Goal: Task Accomplishment & Management: Complete application form

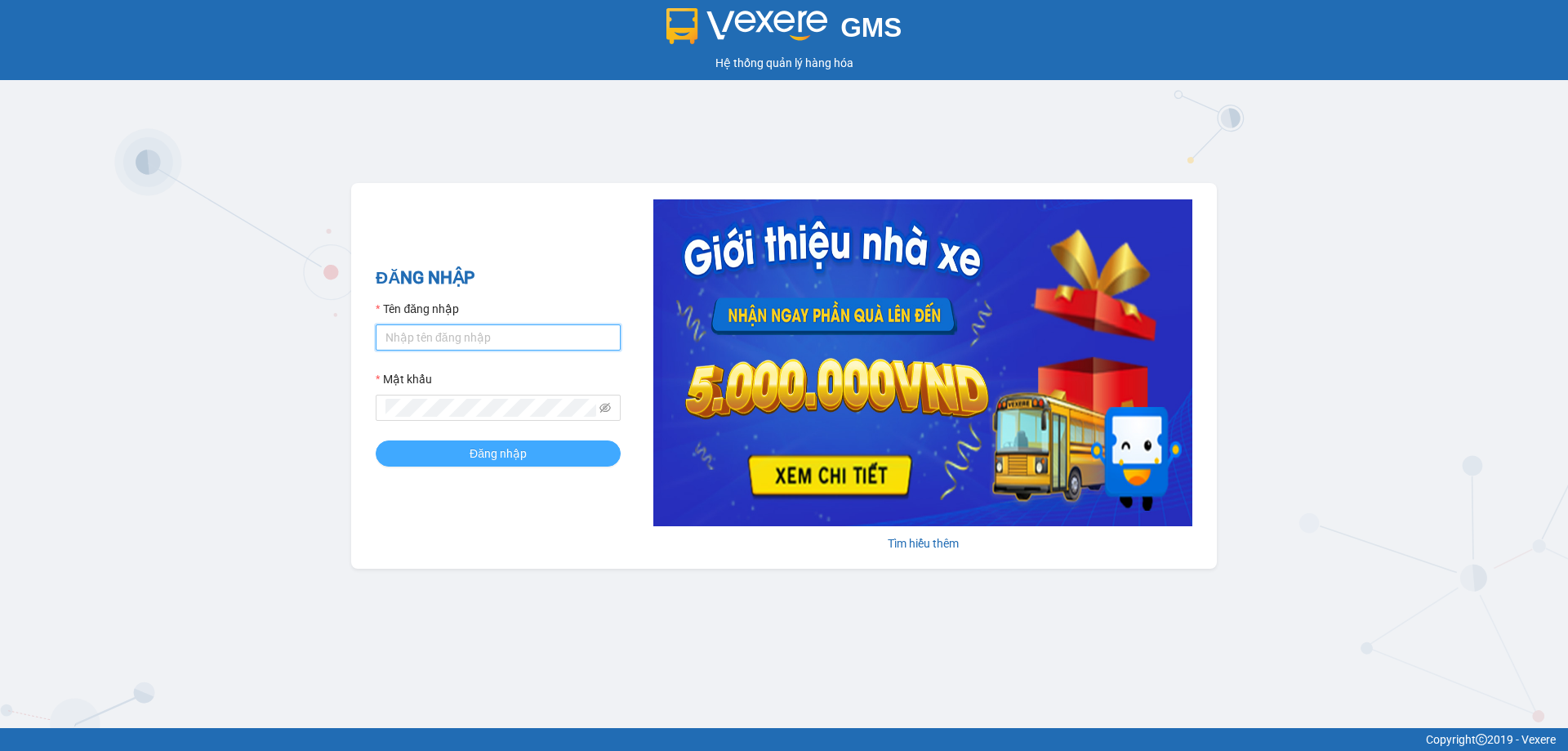
type input "vonhuy.hkot"
click at [473, 459] on span "Đăng nhập" at bounding box center [498, 453] width 57 height 18
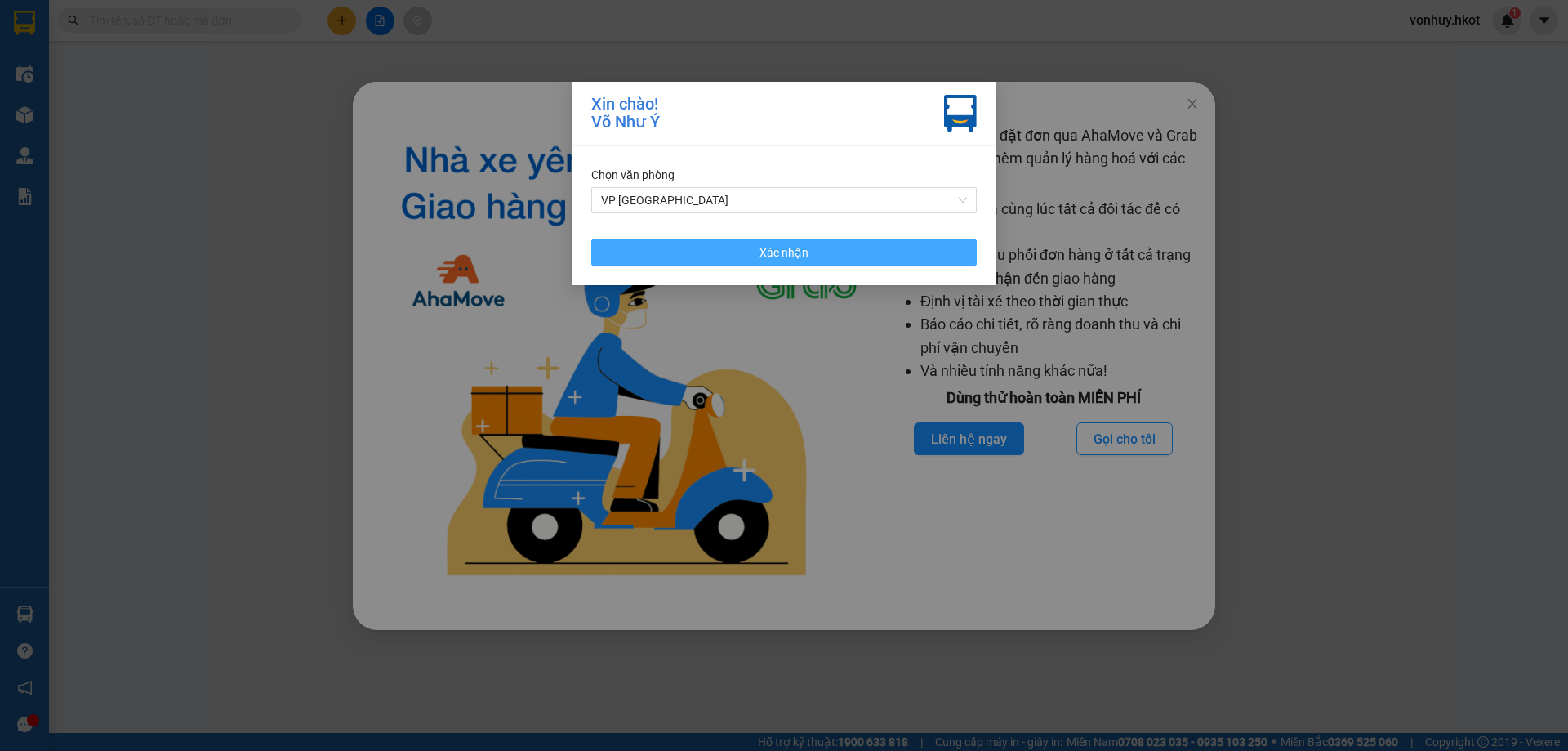
click at [673, 248] on button "Xác nhận" at bounding box center [784, 253] width 386 height 26
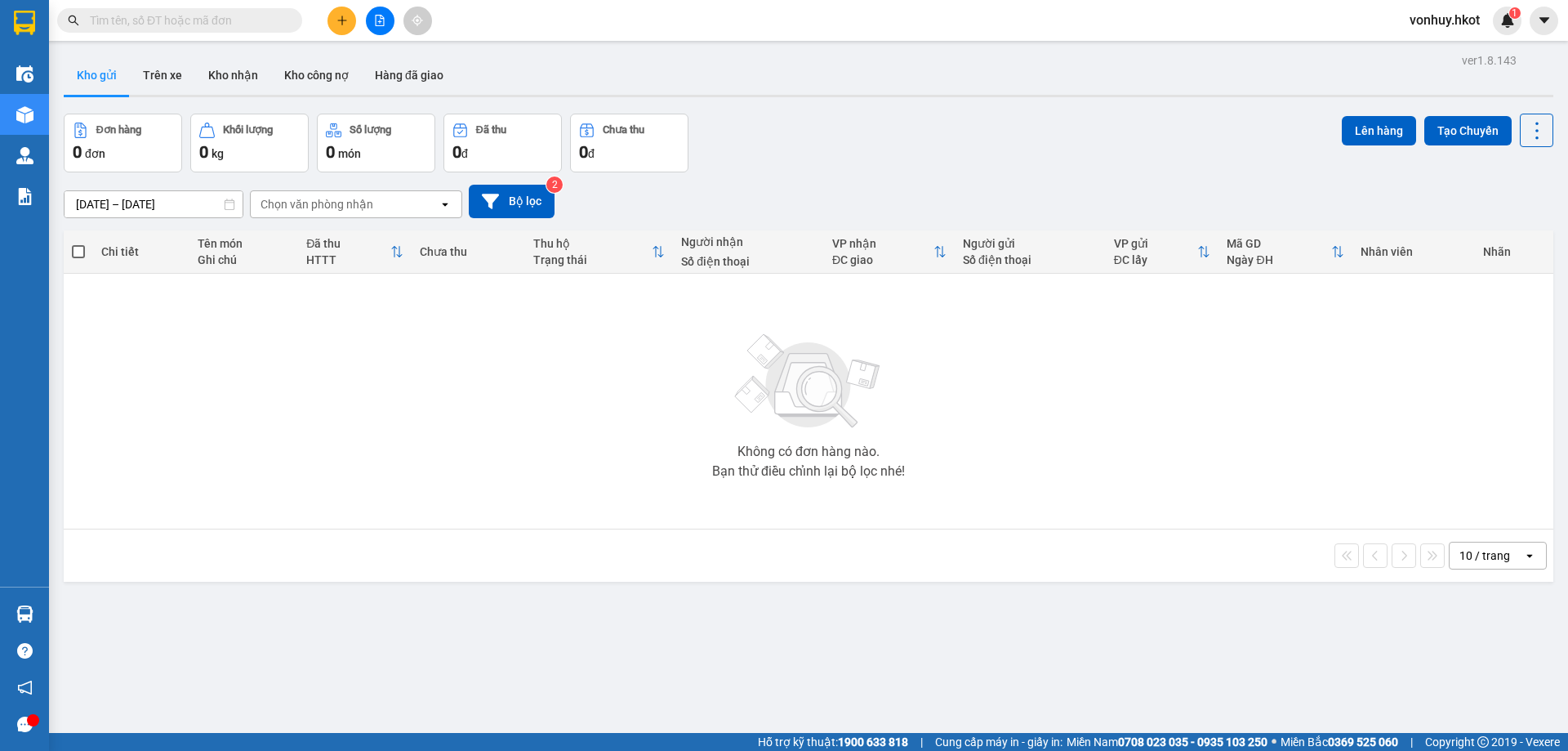
click at [325, 23] on div at bounding box center [380, 20] width 122 height 29
click at [337, 22] on icon "plus" at bounding box center [342, 20] width 11 height 11
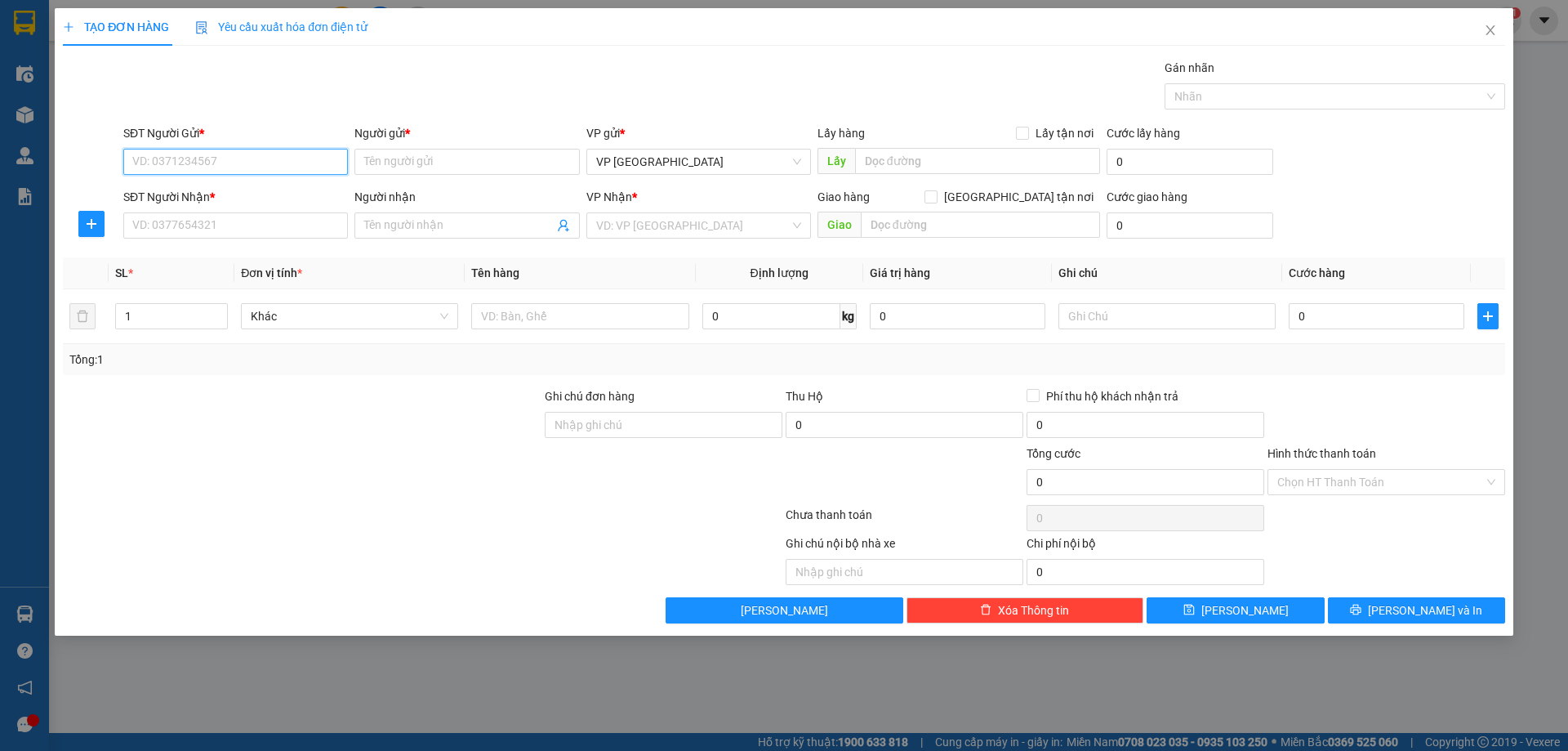
click at [209, 164] on input "SĐT Người Gửi *" at bounding box center [235, 162] width 225 height 26
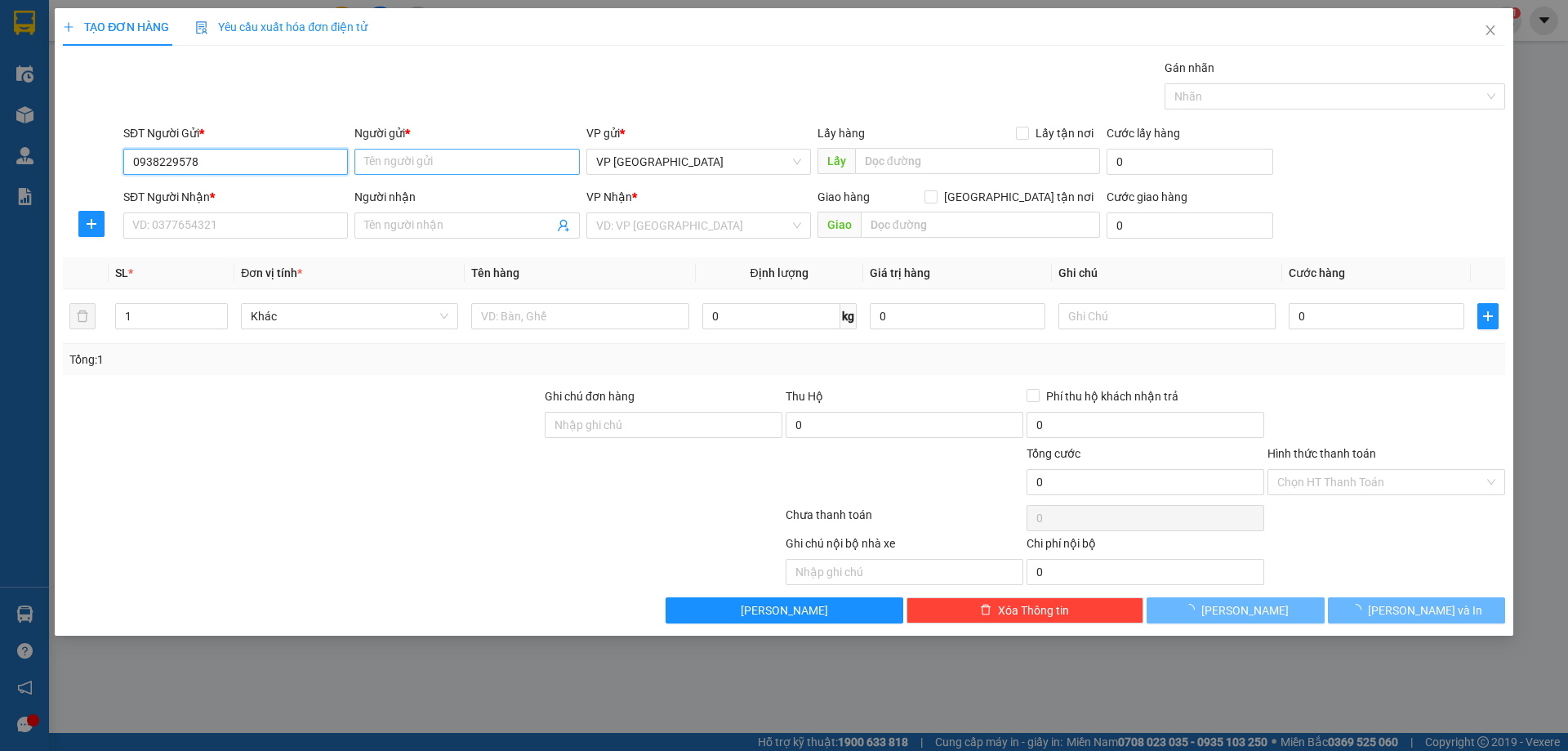
type input "0938229578"
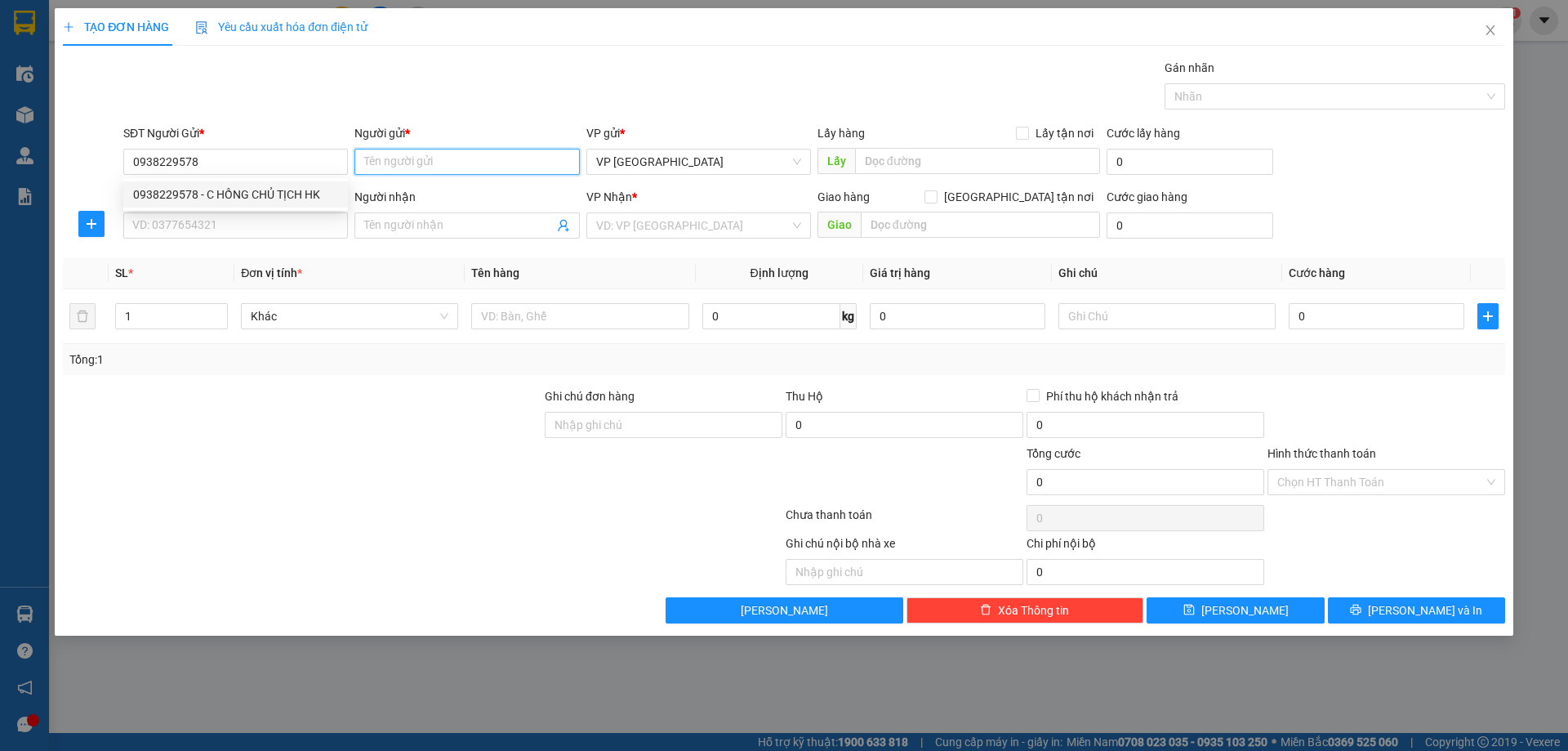
click at [453, 155] on input "Người gửi *" at bounding box center [466, 162] width 225 height 26
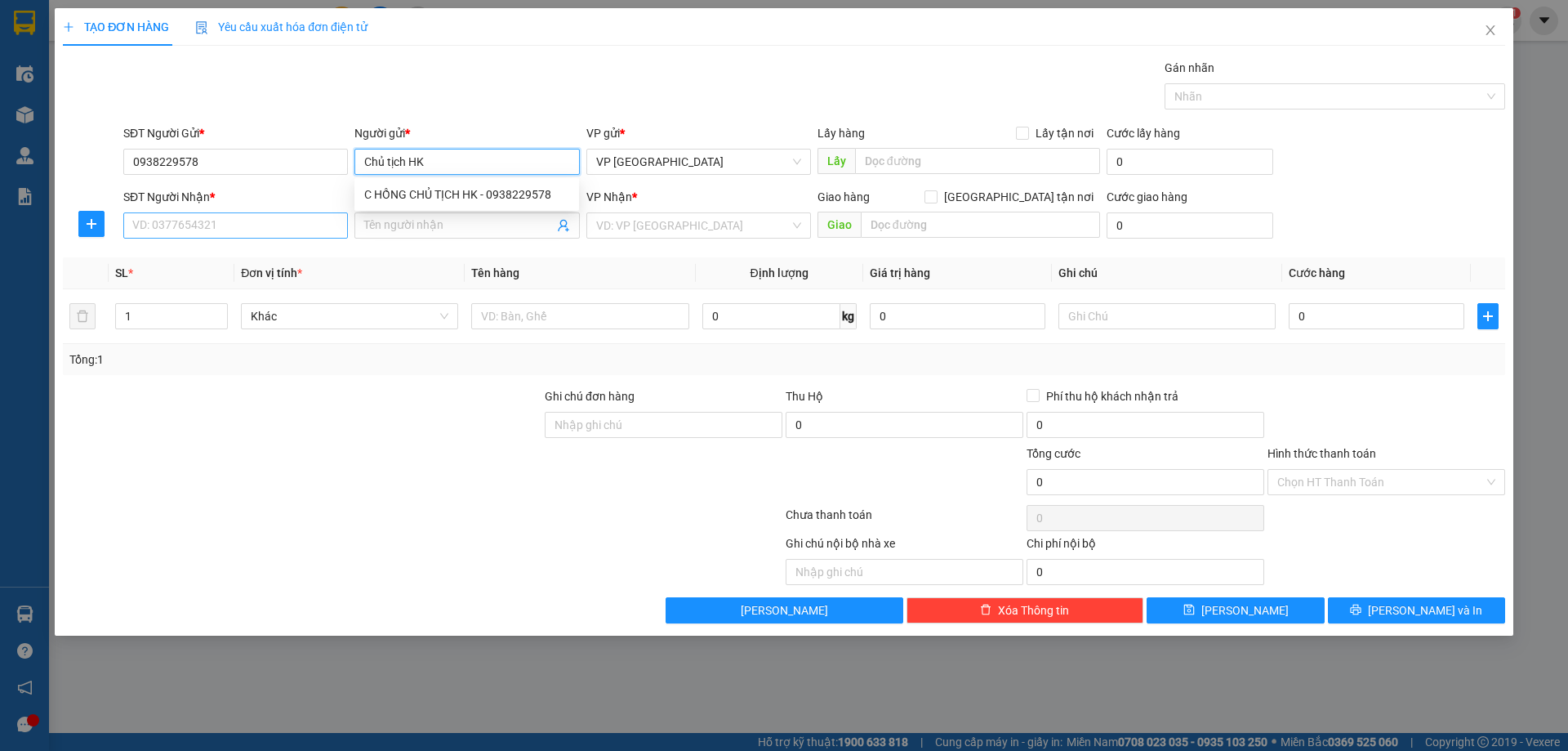
type input "Chủ tịch HK"
click at [164, 228] on input "SĐT Người Nhận *" at bounding box center [235, 226] width 225 height 26
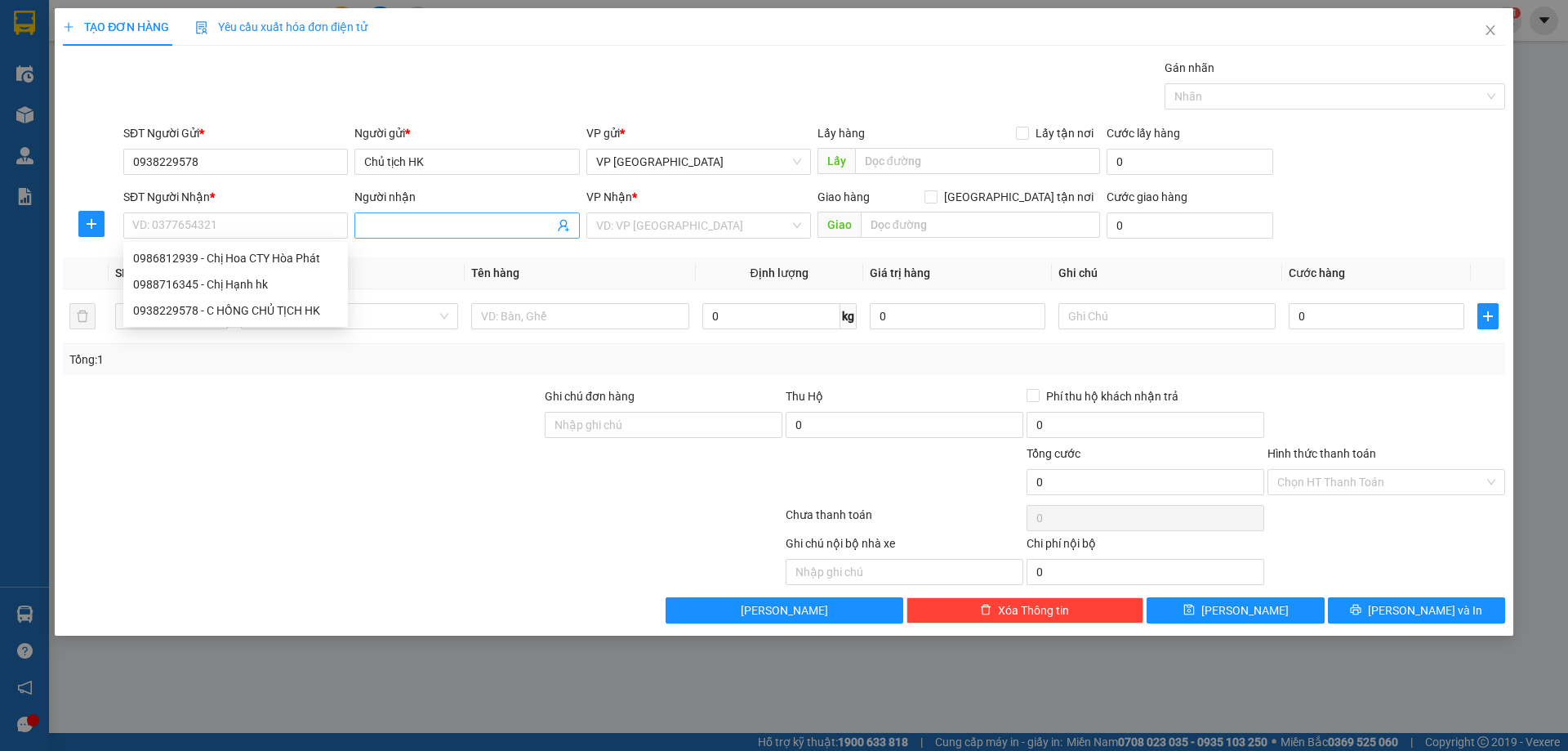
click at [537, 228] on input "Người nhận" at bounding box center [458, 225] width 189 height 18
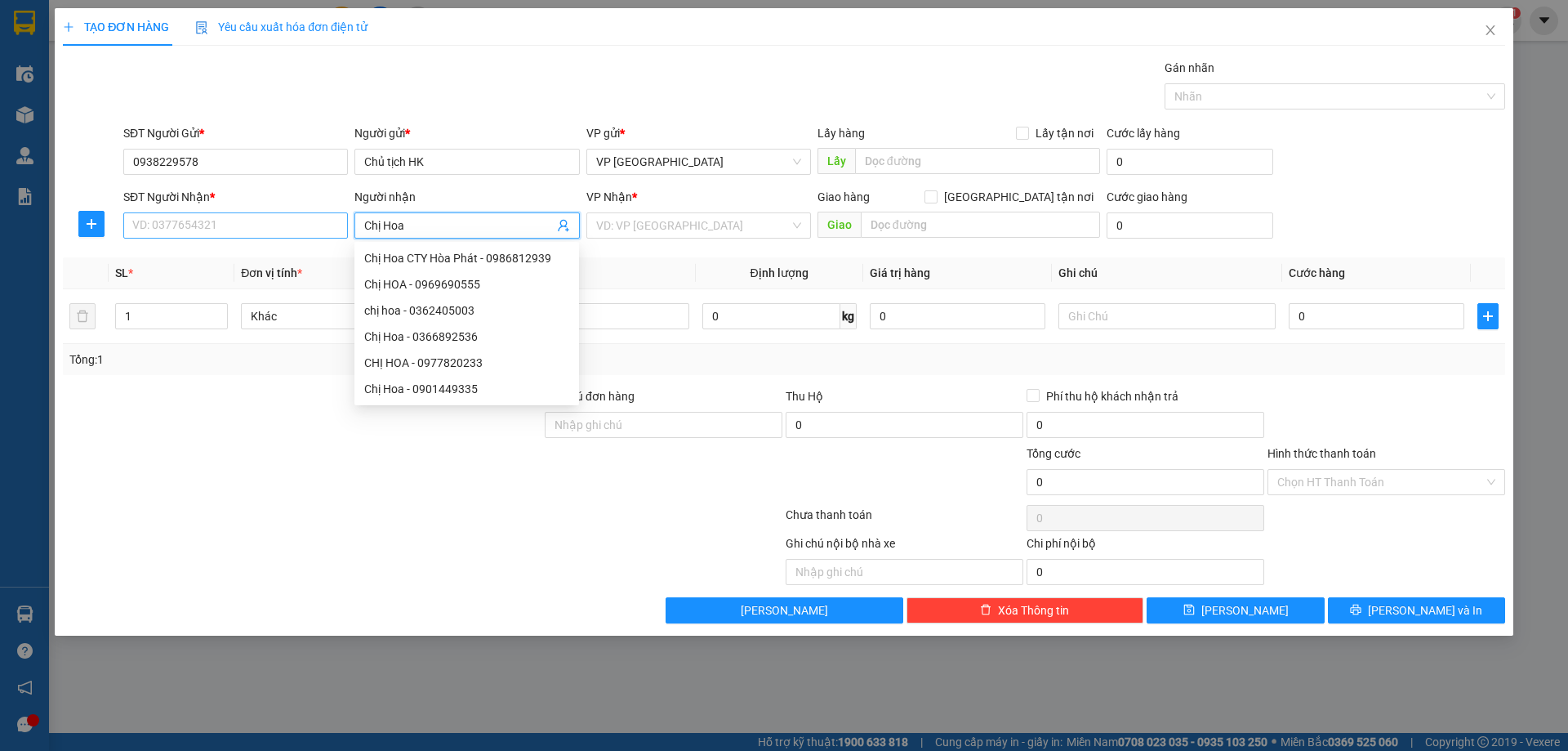
type input "Chị Hoa"
click at [287, 221] on input "SĐT Người Nhận *" at bounding box center [235, 226] width 225 height 26
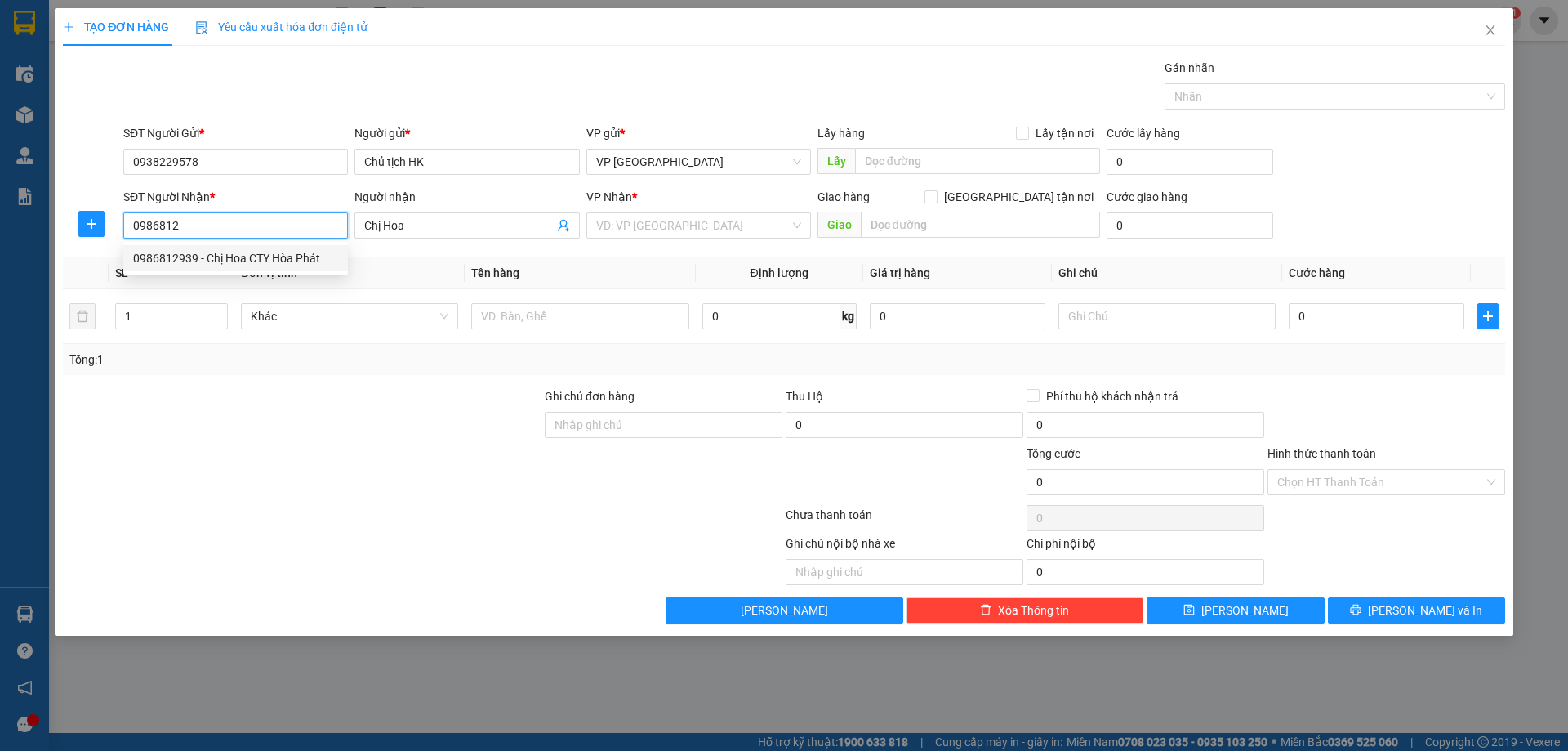
click at [279, 258] on div "0986812939 - Chị Hoa CTY Hòa Phát" at bounding box center [235, 258] width 205 height 18
type input "0986812939"
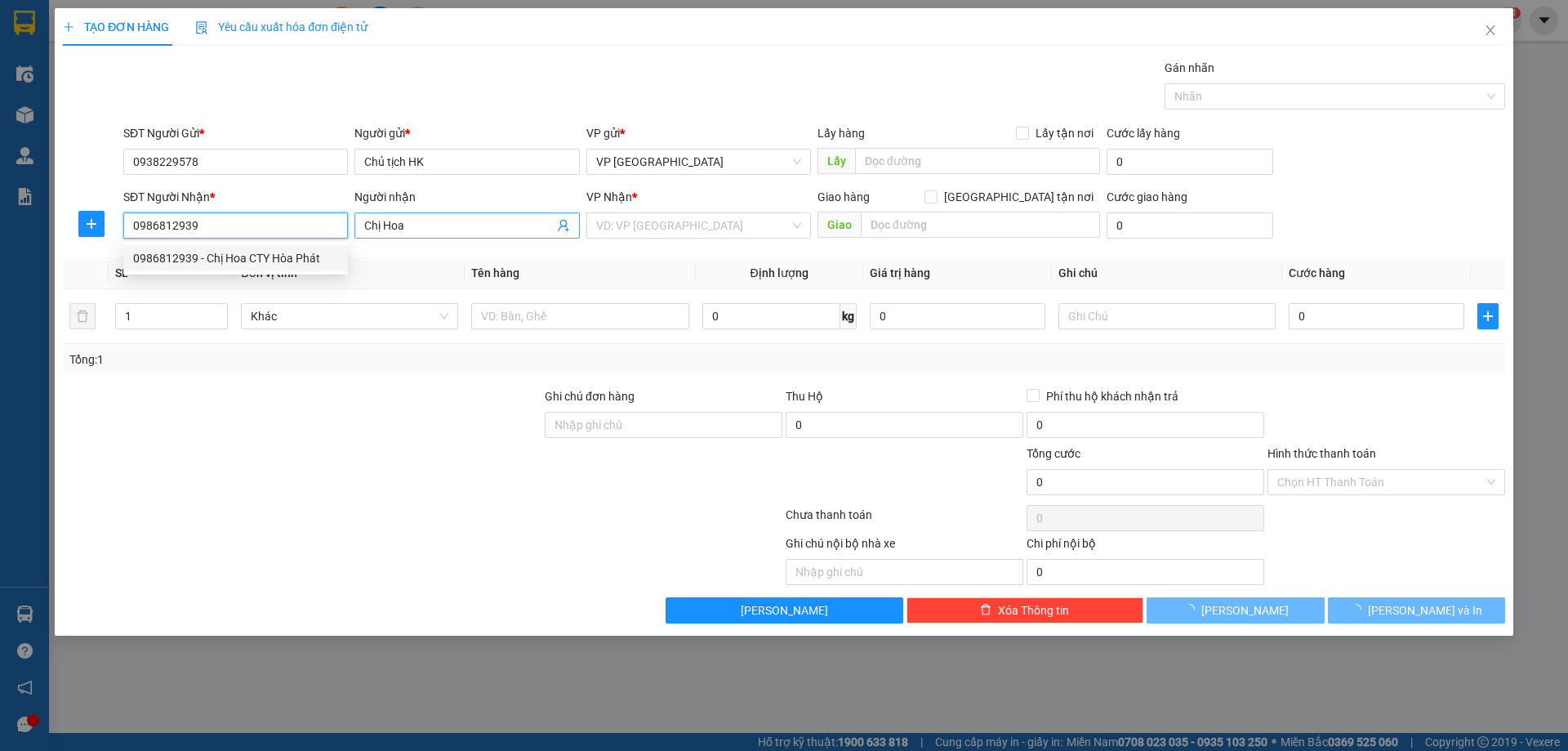
type input "Chị Hoa CTY Hòa Phát"
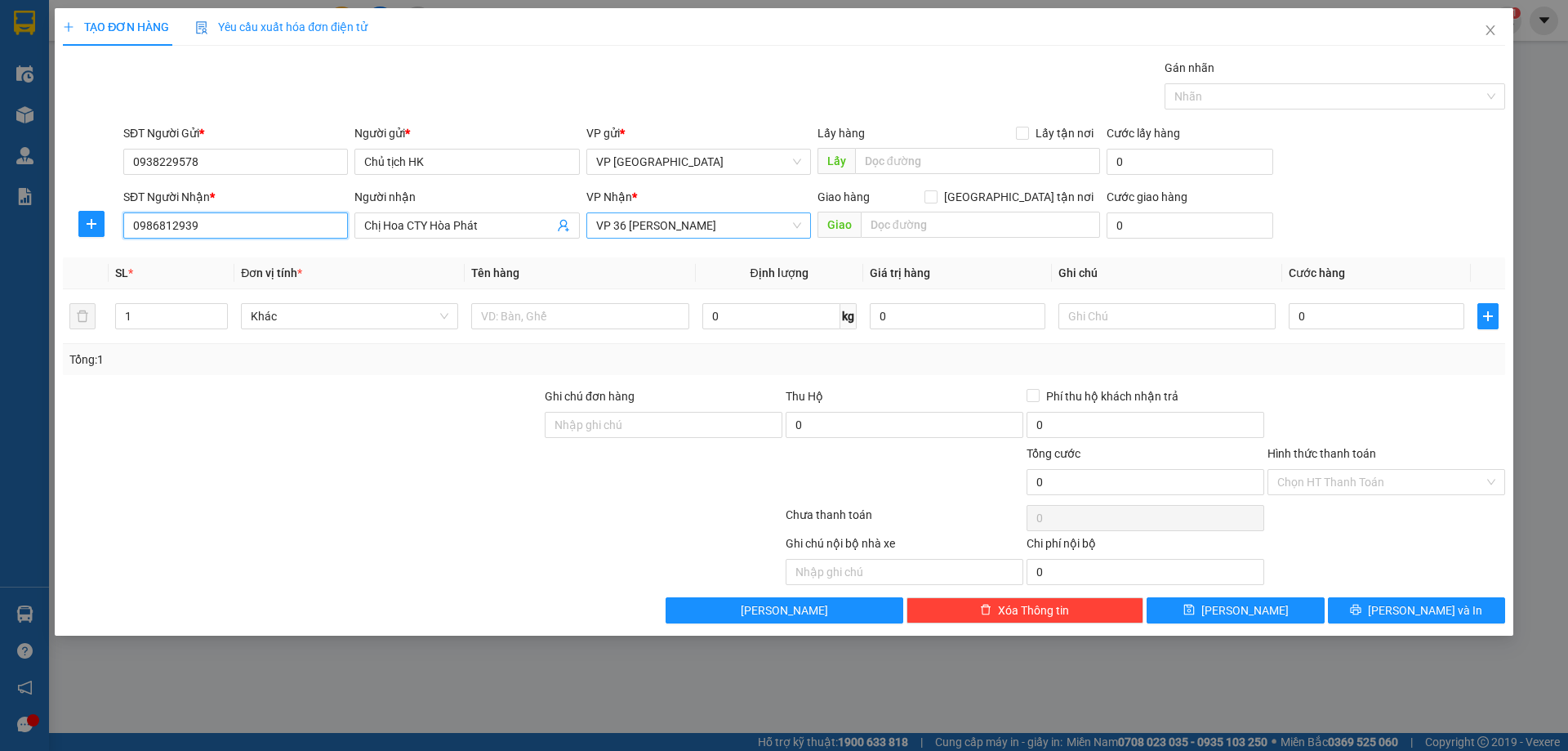
click at [697, 229] on span "VP 36 Hồng Tiến" at bounding box center [698, 226] width 205 height 25
type input "0986812939"
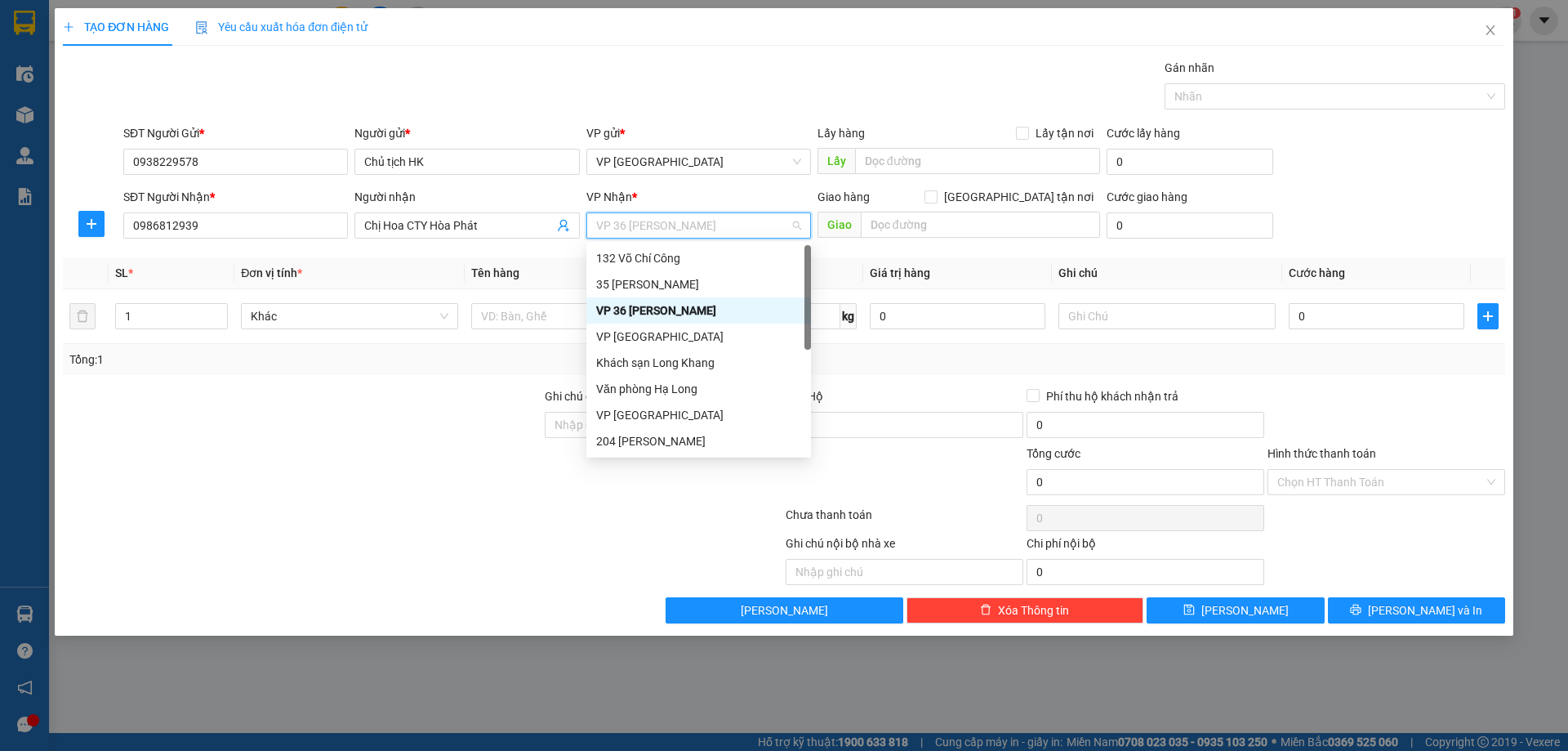
scroll to position [157, 0]
click at [701, 313] on div "Bãi xe Thạch Bàn" at bounding box center [698, 310] width 205 height 18
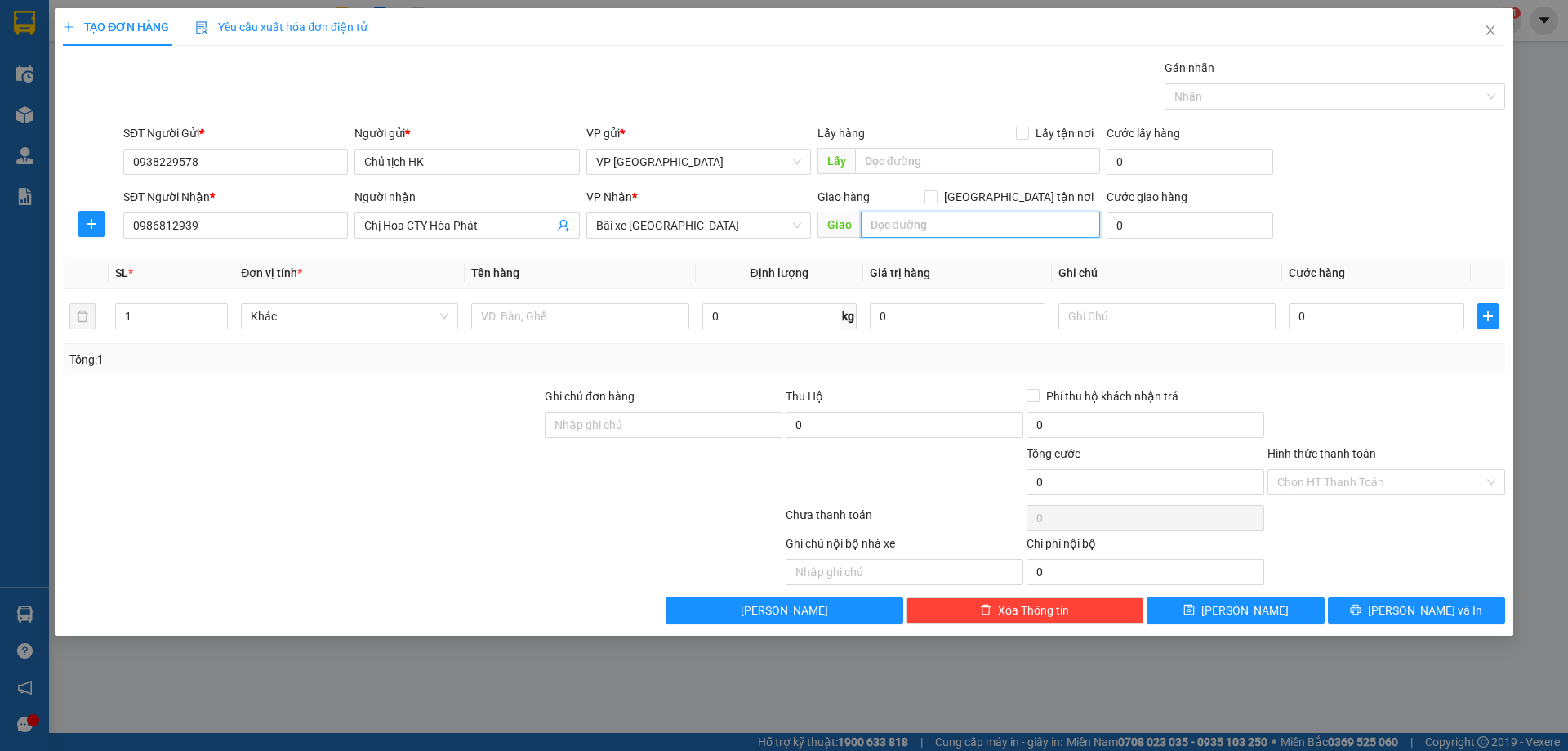
click at [939, 221] on input "text" at bounding box center [981, 225] width 240 height 26
click at [1357, 313] on input "0" at bounding box center [1376, 316] width 176 height 26
click at [1321, 398] on div at bounding box center [1386, 415] width 241 height 57
click at [1323, 475] on input "Hình thức thanh toán" at bounding box center [1381, 482] width 206 height 25
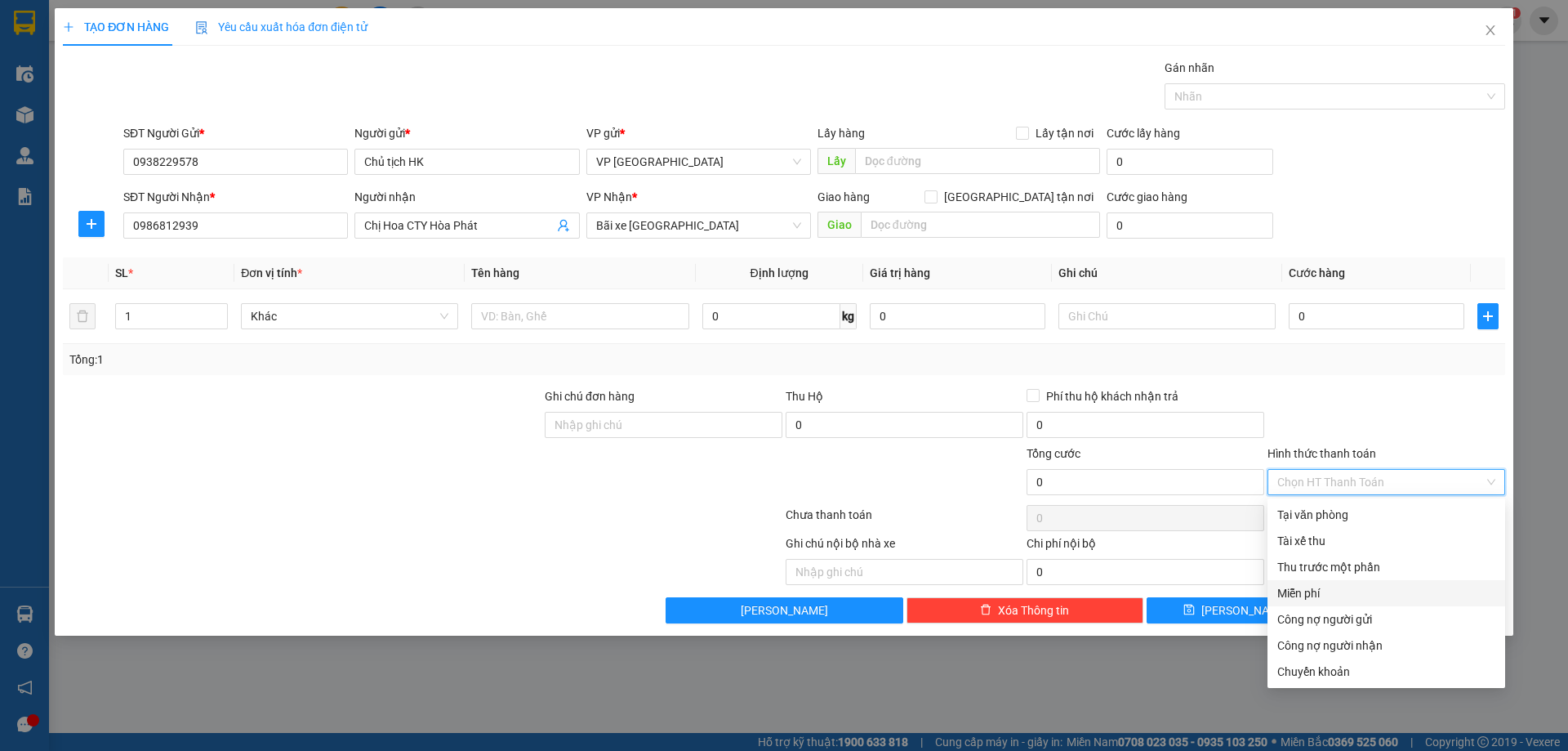
click at [1304, 594] on div "Miễn phí" at bounding box center [1386, 593] width 218 height 18
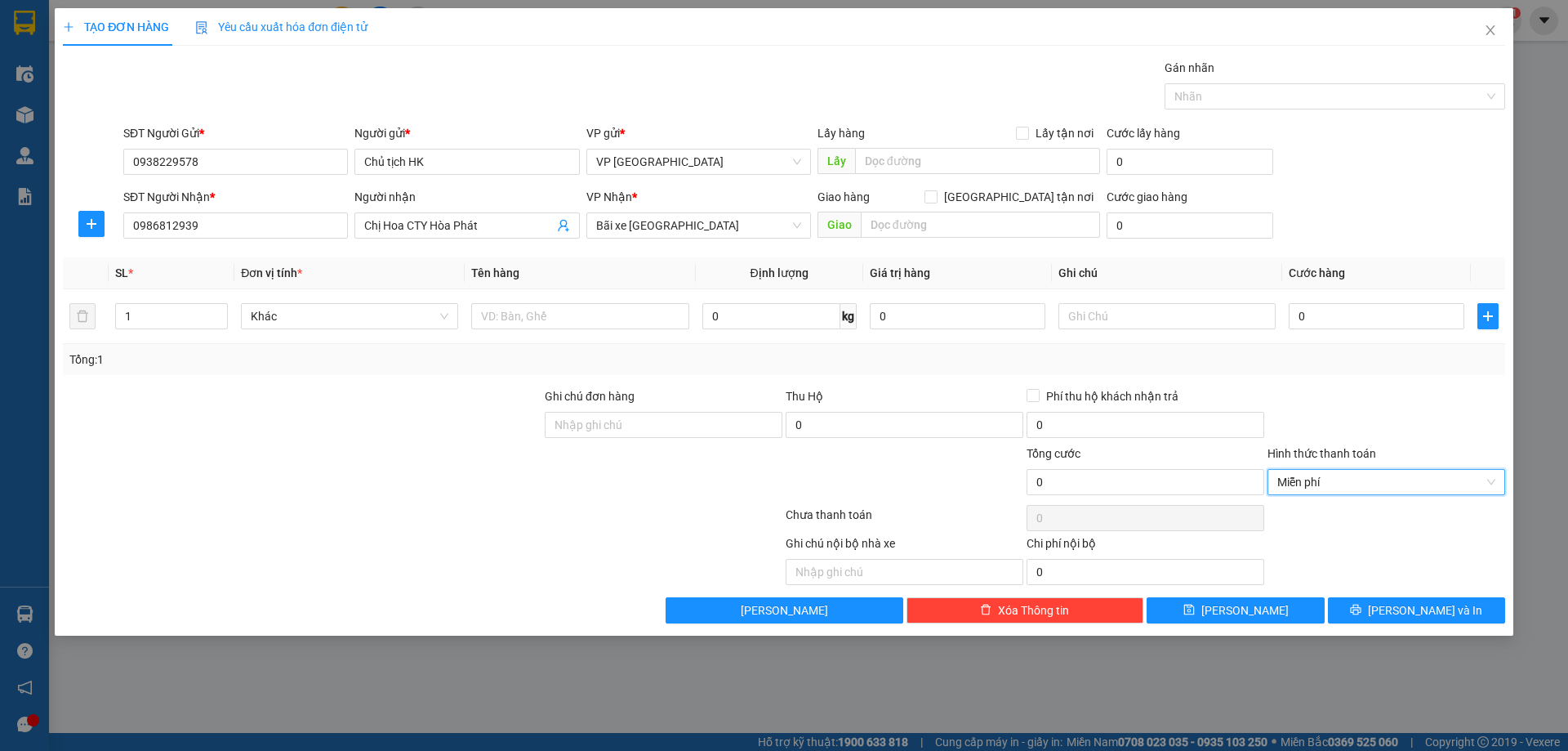
click at [1312, 394] on div at bounding box center [1386, 415] width 241 height 57
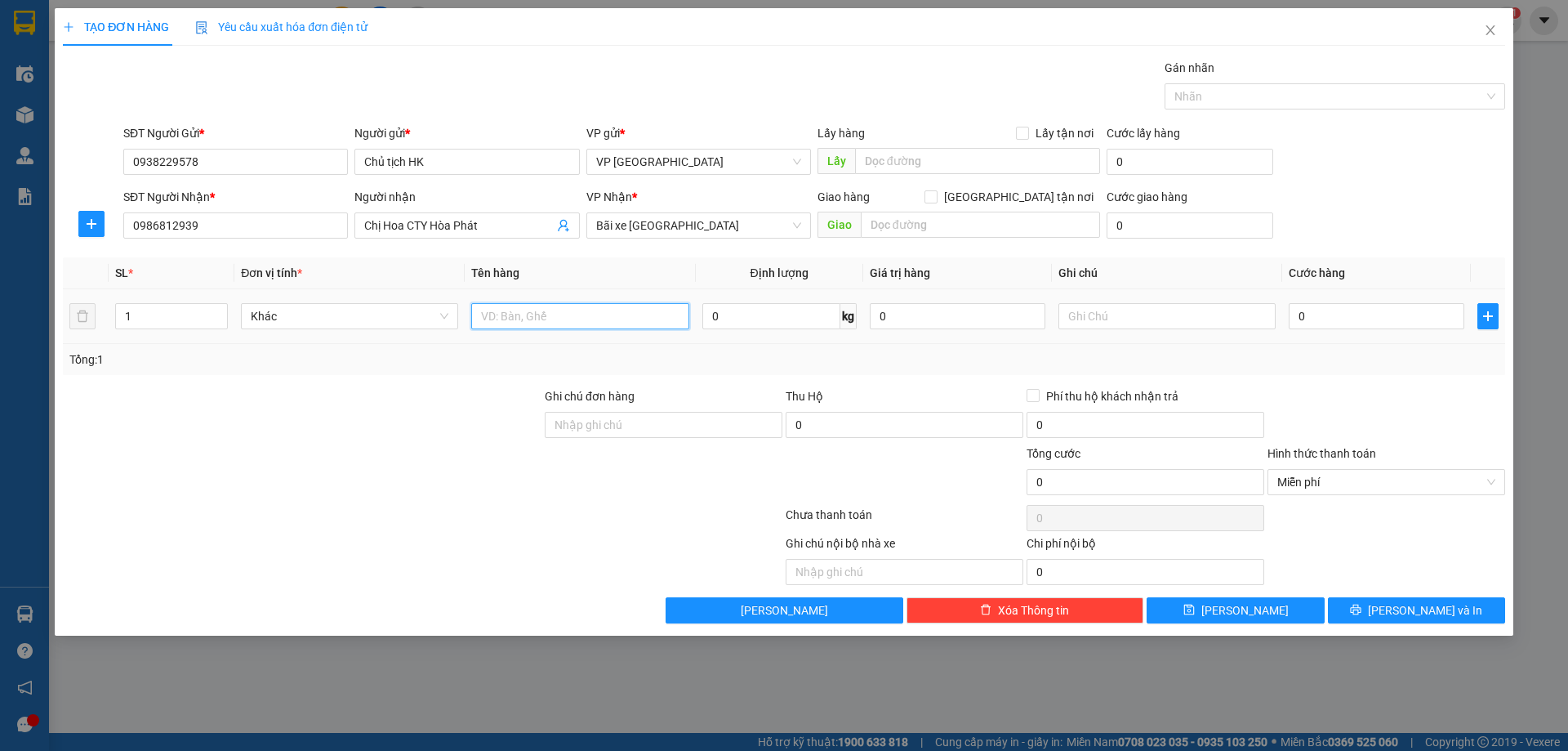
click at [575, 318] on input "text" at bounding box center [580, 316] width 217 height 26
type input "Hồ sơ quan trọng"
click at [383, 414] on div at bounding box center [302, 415] width 482 height 57
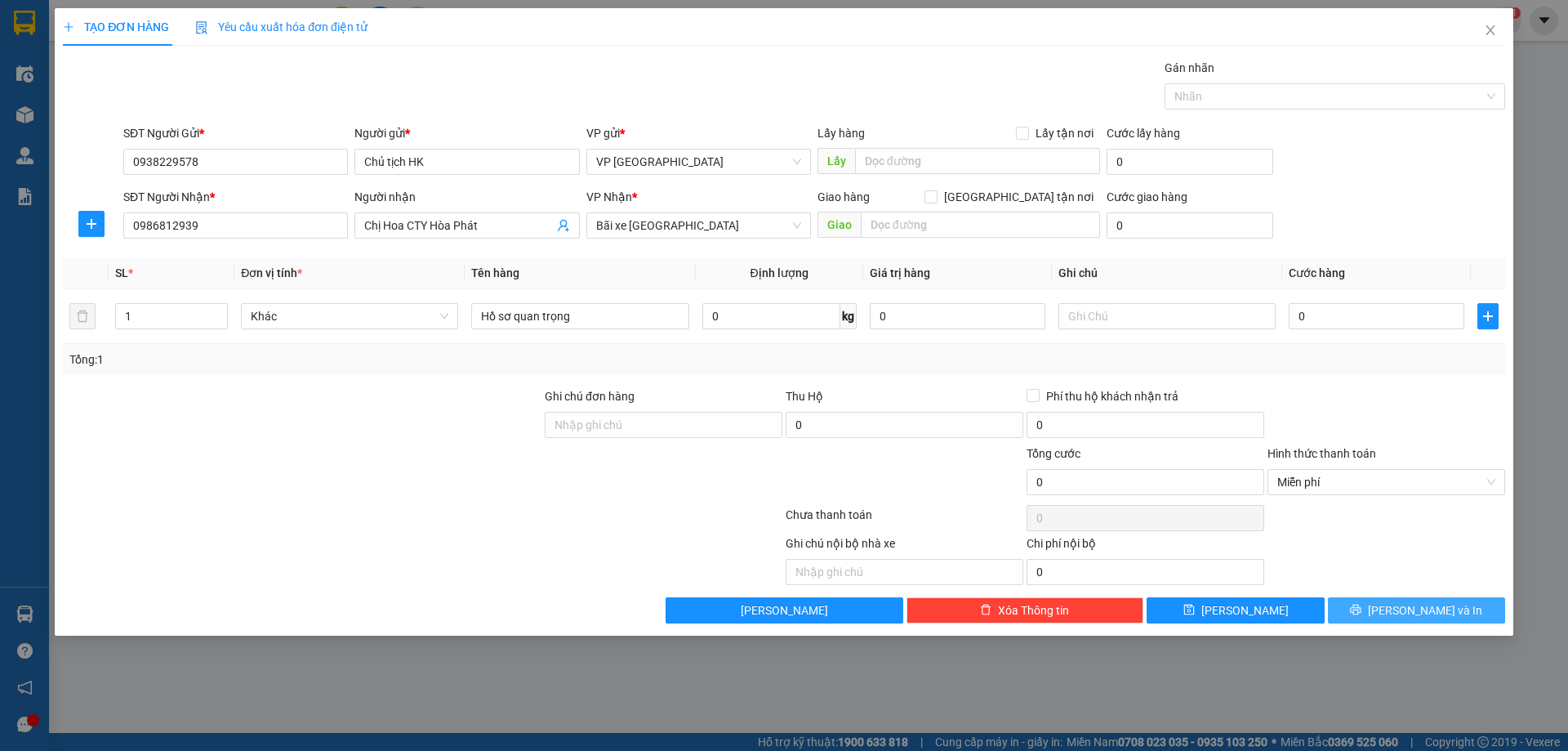
click at [1427, 618] on span "Lưu và In" at bounding box center [1425, 610] width 115 height 18
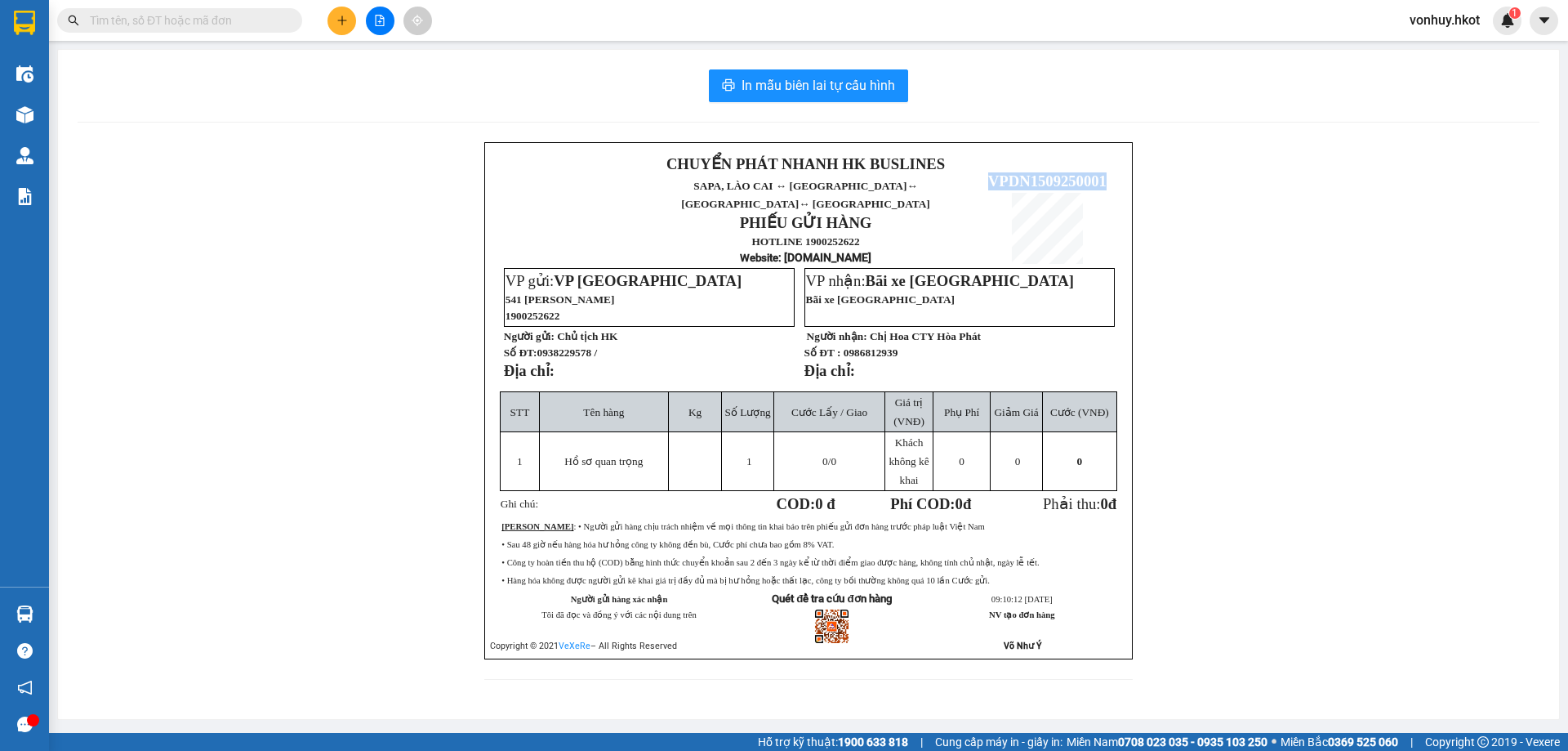
drag, startPoint x: 987, startPoint y: 165, endPoint x: 1106, endPoint y: 166, distance: 119.0
click at [1106, 172] on p "VPDN1509250001" at bounding box center [1047, 181] width 145 height 18
copy span "VPDN1509250001"
